Goal: Information Seeking & Learning: Learn about a topic

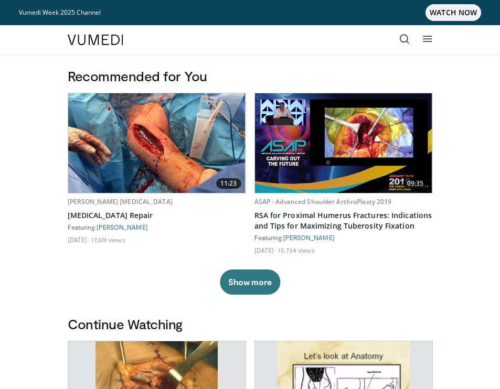
click at [404, 41] on icon at bounding box center [404, 39] width 10 height 10
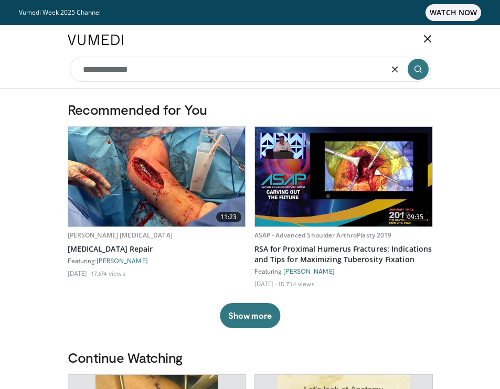
type input "**********"
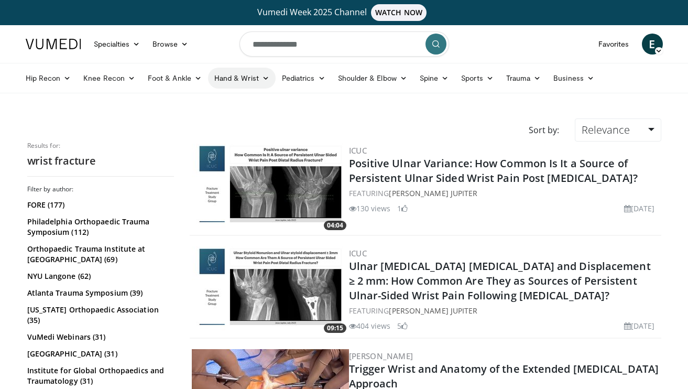
click at [263, 82] on link "Hand & Wrist" at bounding box center [242, 78] width 68 height 21
click at [235, 115] on link "Wrist" at bounding box center [271, 119] width 125 height 17
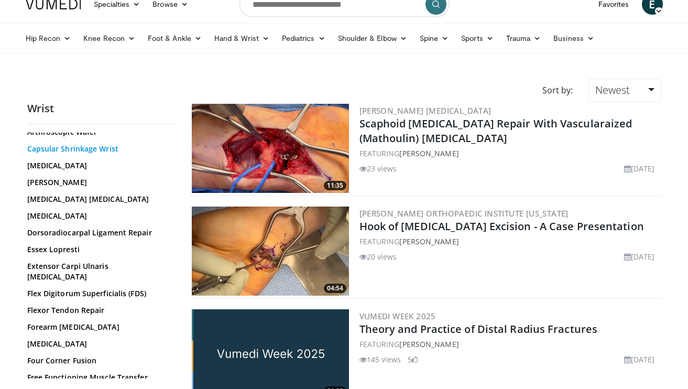
scroll to position [92, 0]
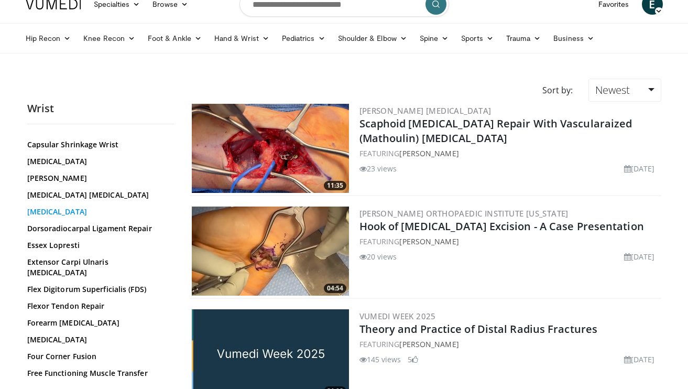
click at [83, 214] on link "Distal Radius Fracture" at bounding box center [98, 212] width 142 height 10
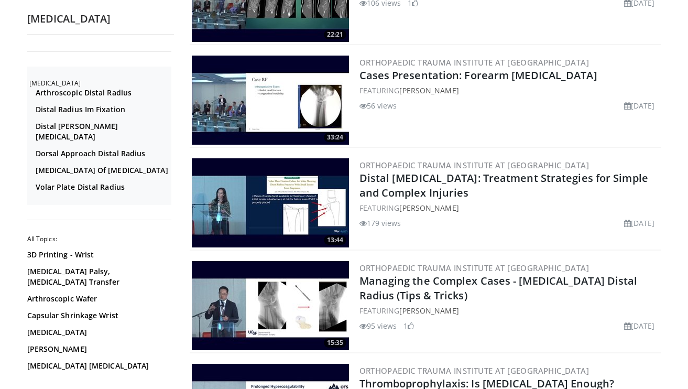
scroll to position [929, 0]
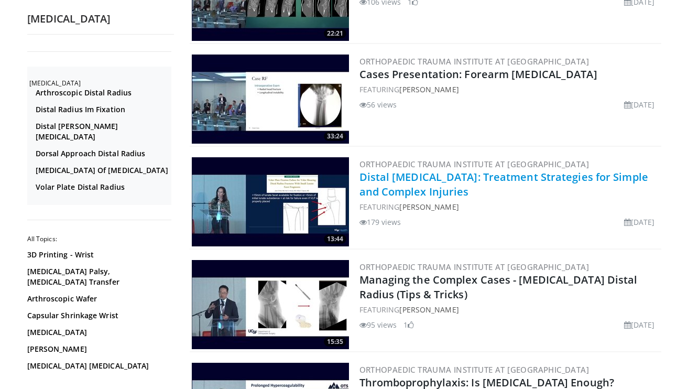
click at [416, 176] on link "Distal Radius Fractures: Treatment Strategies for Simple and Complex Injuries" at bounding box center [504, 184] width 289 height 29
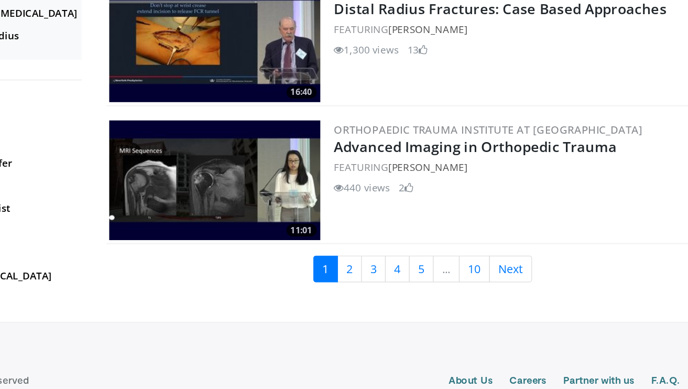
scroll to position [2457, 0]
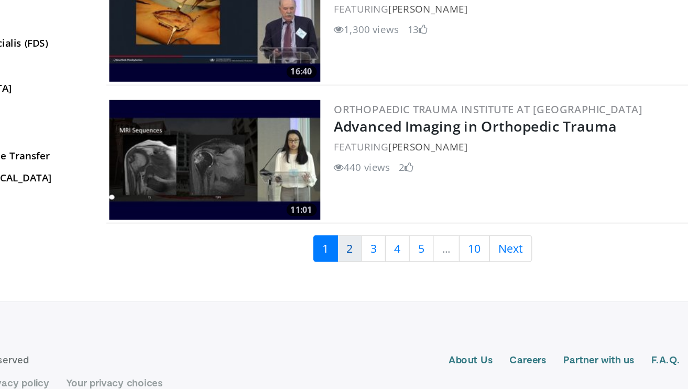
click at [373, 274] on link "2" at bounding box center [371, 284] width 18 height 20
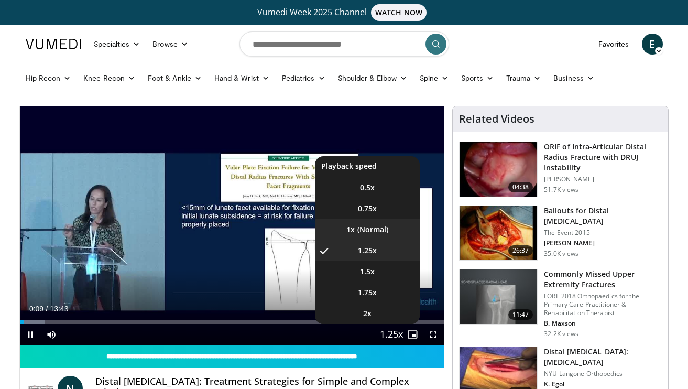
click at [374, 227] on video-js "**********" at bounding box center [232, 225] width 425 height 239
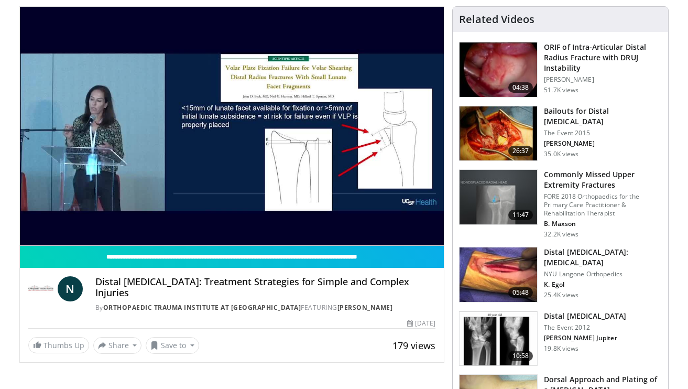
scroll to position [102, 0]
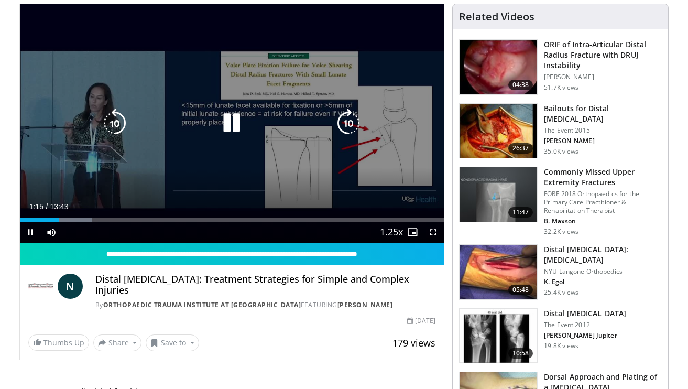
click at [122, 123] on icon "Video Player" at bounding box center [114, 123] width 29 height 29
click at [122, 122] on icon "Video Player" at bounding box center [114, 123] width 29 height 29
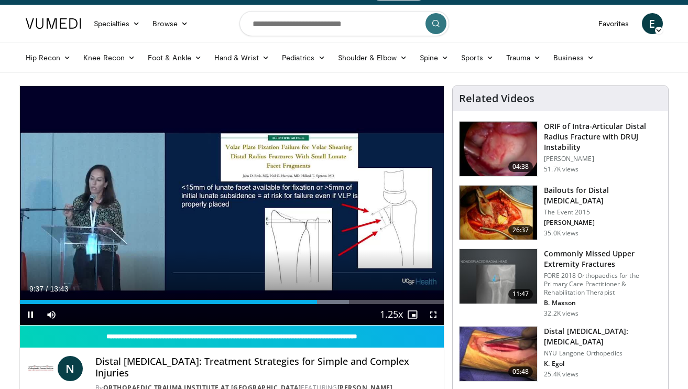
scroll to position [0, 0]
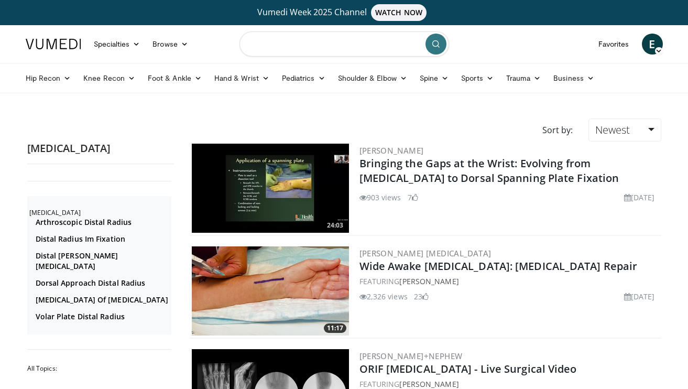
click at [277, 49] on input "Search topics, interventions" at bounding box center [345, 43] width 210 height 25
type input "**********"
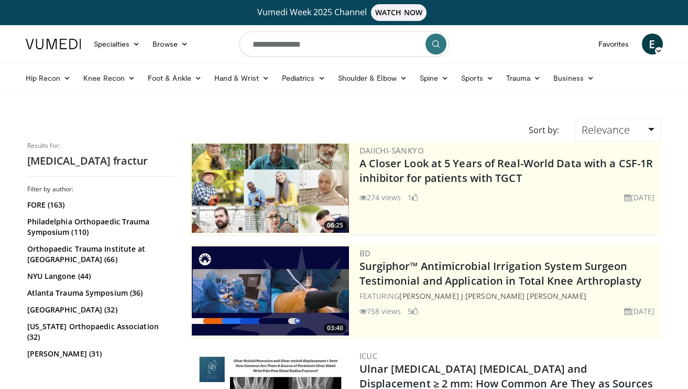
click at [257, 41] on input "**********" at bounding box center [345, 43] width 210 height 25
type input "**********"
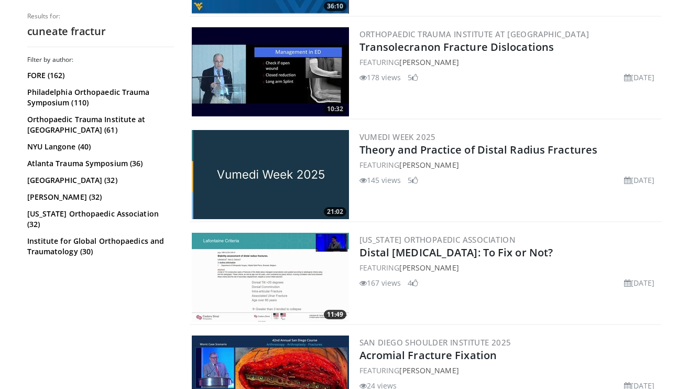
scroll to position [1752, 0]
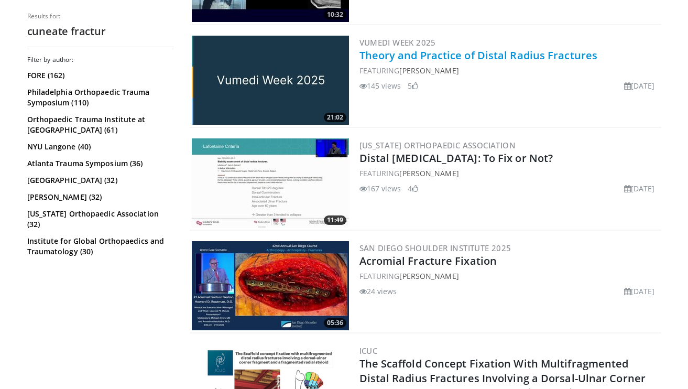
click at [392, 56] on link "Theory and Practice of Distal Radius Fractures" at bounding box center [479, 55] width 239 height 14
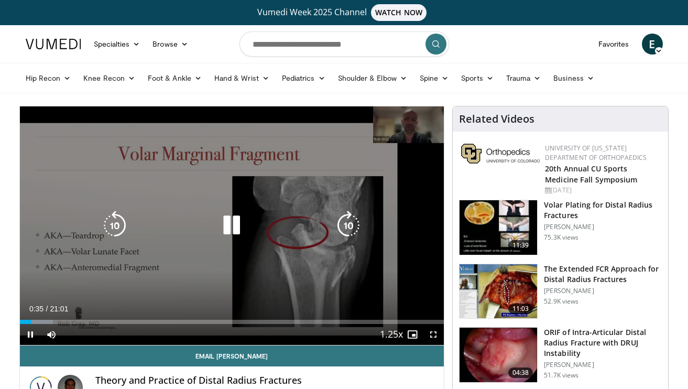
click at [232, 226] on icon "Video Player" at bounding box center [231, 225] width 29 height 29
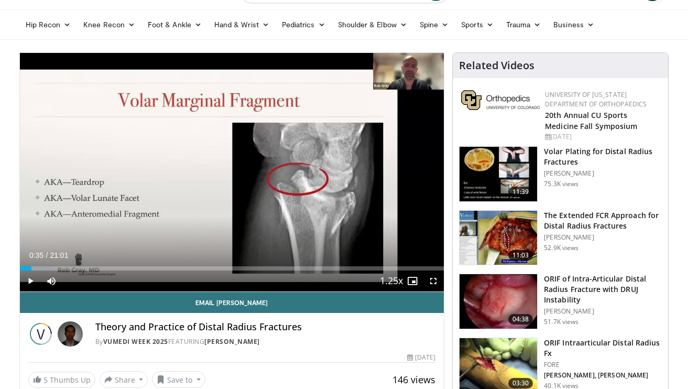
scroll to position [51, 0]
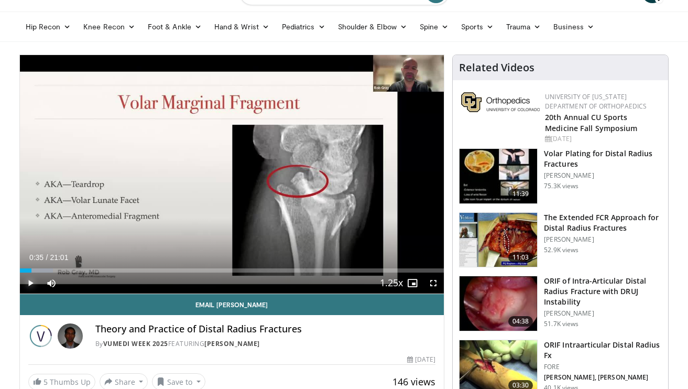
click at [27, 284] on span "Video Player" at bounding box center [30, 283] width 21 height 21
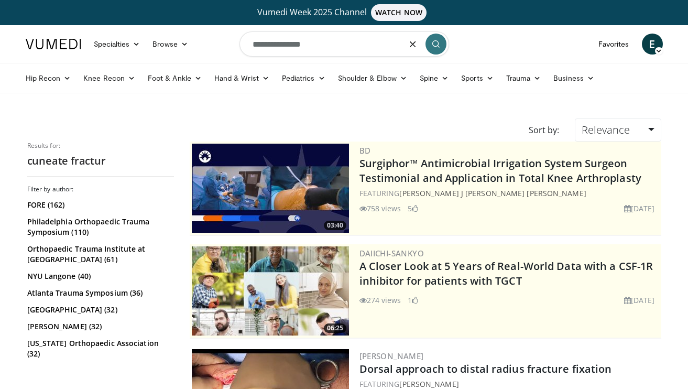
click at [317, 44] on input "**********" at bounding box center [345, 43] width 210 height 25
click at [271, 45] on input "**********" at bounding box center [345, 43] width 210 height 25
type input "**********"
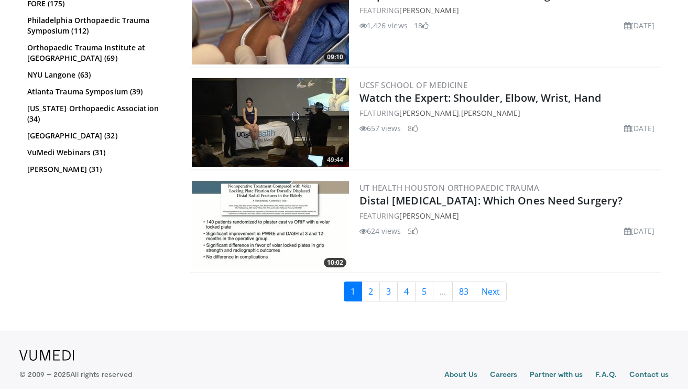
scroll to position [2354, 0]
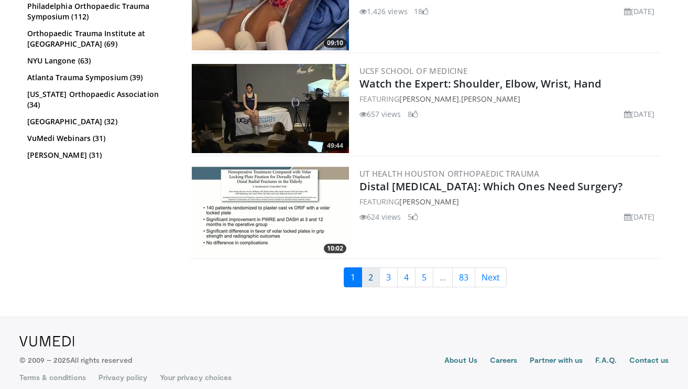
click at [364, 270] on link "2" at bounding box center [371, 277] width 18 height 20
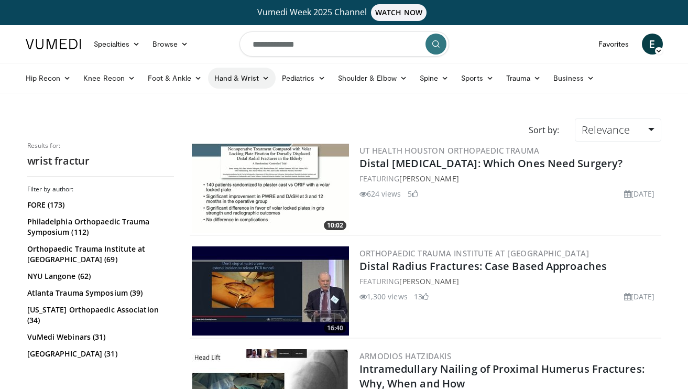
click at [262, 75] on icon at bounding box center [265, 77] width 7 height 7
click at [246, 126] on link "Wrist" at bounding box center [271, 119] width 125 height 17
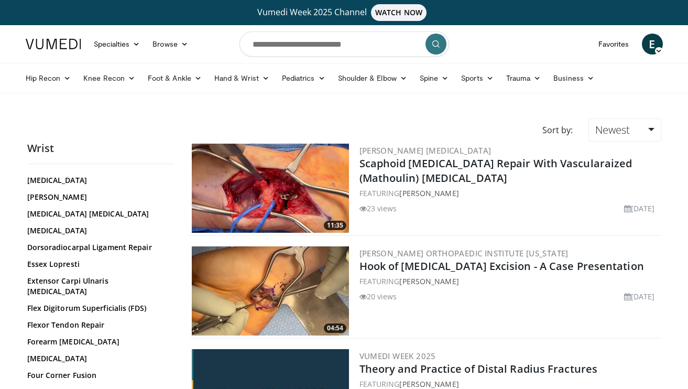
scroll to position [112, 0]
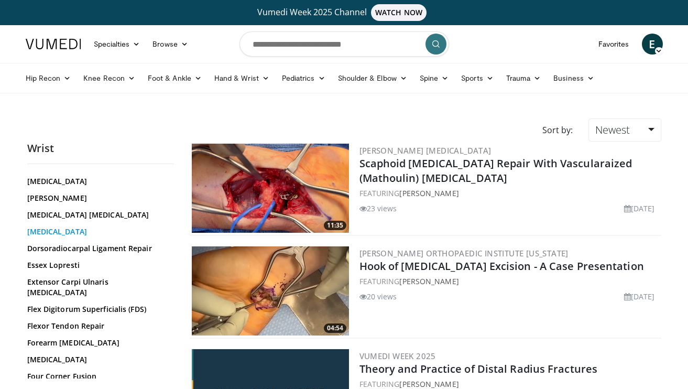
click at [90, 229] on link "[MEDICAL_DATA]" at bounding box center [98, 232] width 142 height 10
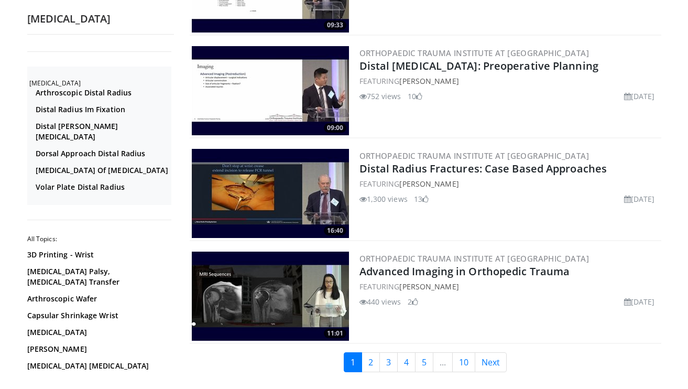
scroll to position [2457, 0]
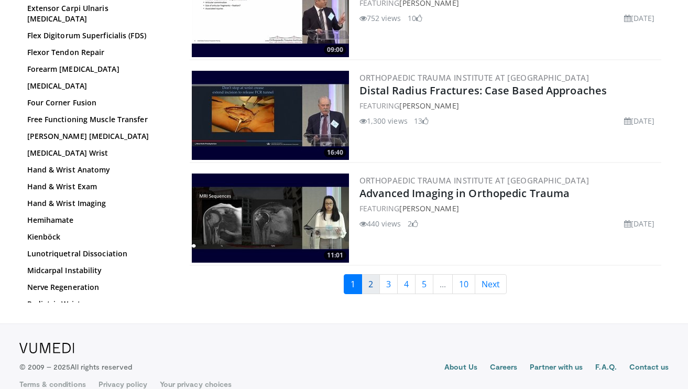
click at [374, 274] on link "2" at bounding box center [371, 284] width 18 height 20
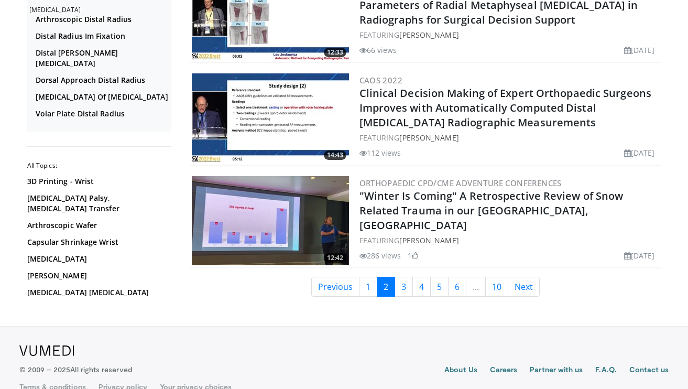
scroll to position [2489, 0]
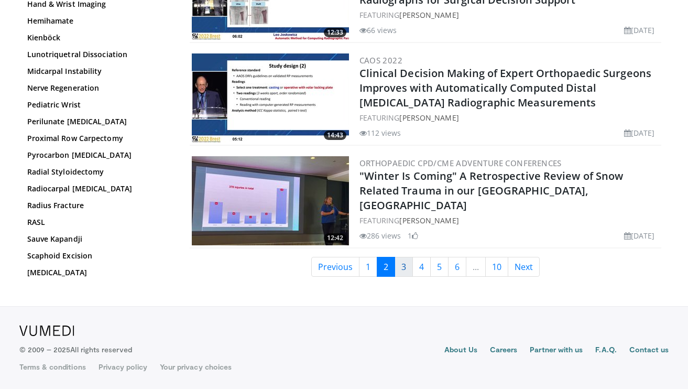
click at [405, 265] on link "3" at bounding box center [404, 267] width 18 height 20
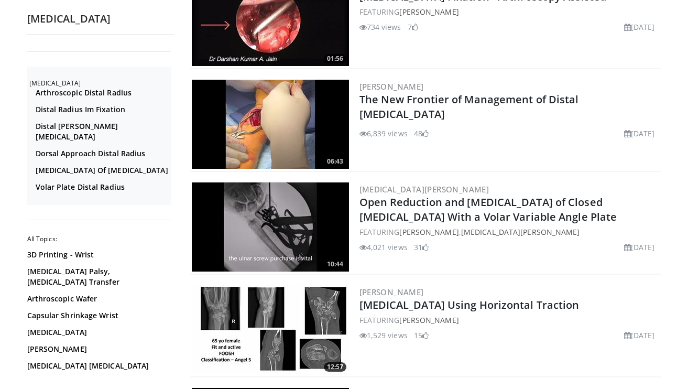
scroll to position [889, 0]
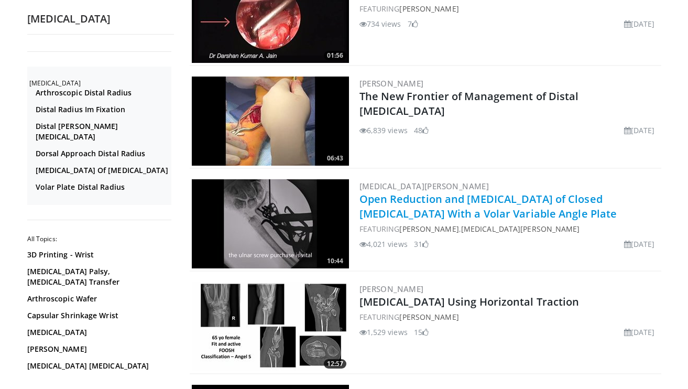
click at [419, 205] on link "Open Reduction and [MEDICAL_DATA] of Closed [MEDICAL_DATA] With a Volar Variabl…" at bounding box center [489, 206] width 258 height 29
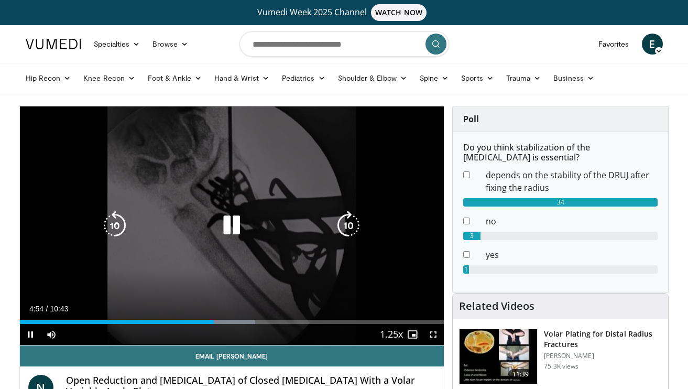
click at [119, 225] on icon "Video Player" at bounding box center [114, 225] width 29 height 29
click at [119, 227] on icon "Video Player" at bounding box center [114, 225] width 29 height 29
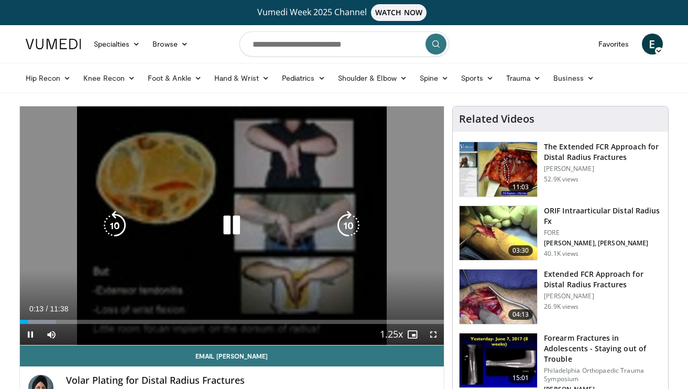
click at [223, 227] on icon "Video Player" at bounding box center [231, 225] width 29 height 29
